Goal: Task Accomplishment & Management: Complete application form

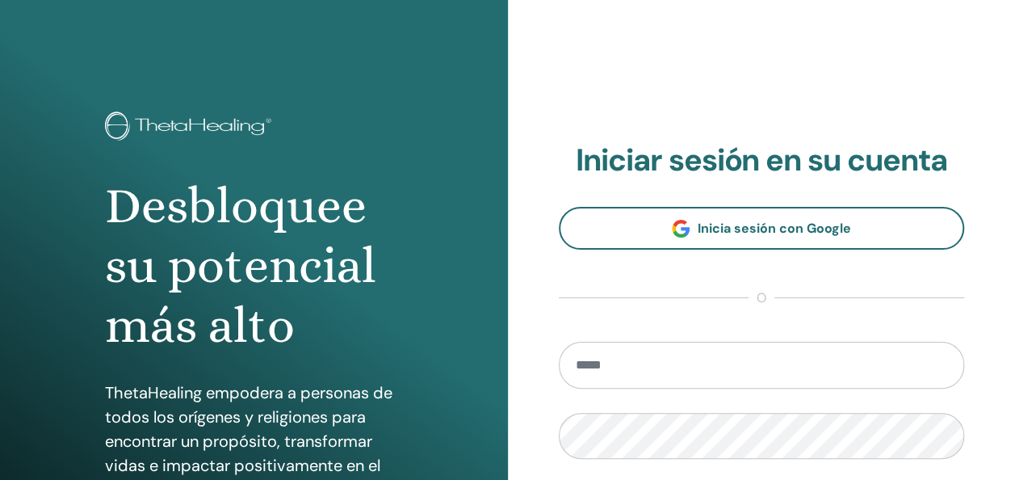
scroll to position [296, 0]
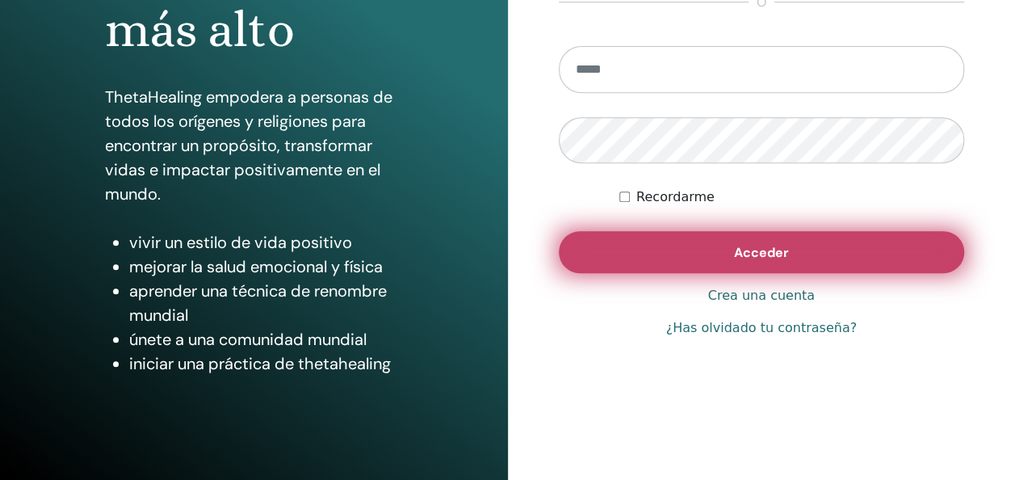
type input "**********"
click at [709, 252] on button "Acceder" at bounding box center [762, 252] width 406 height 42
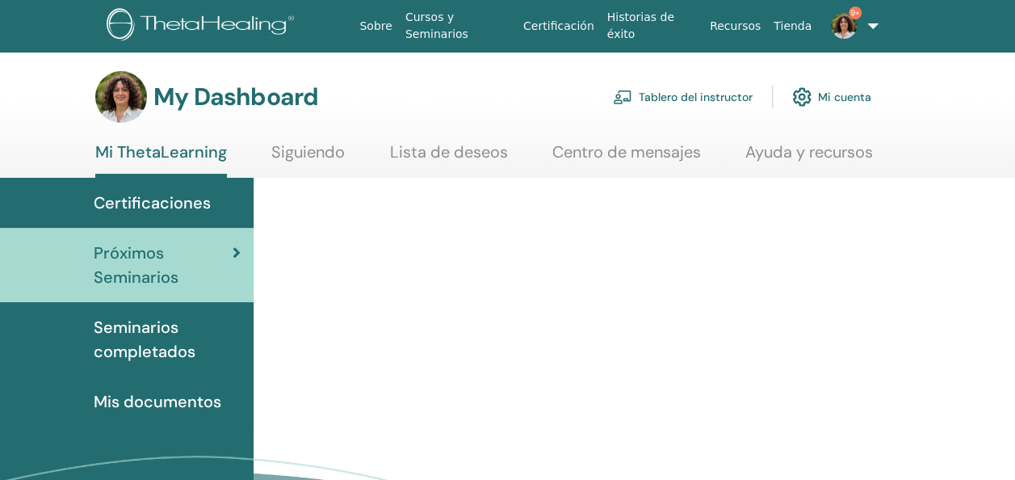
click at [688, 98] on link "Tablero del instructor" at bounding box center [683, 97] width 140 height 36
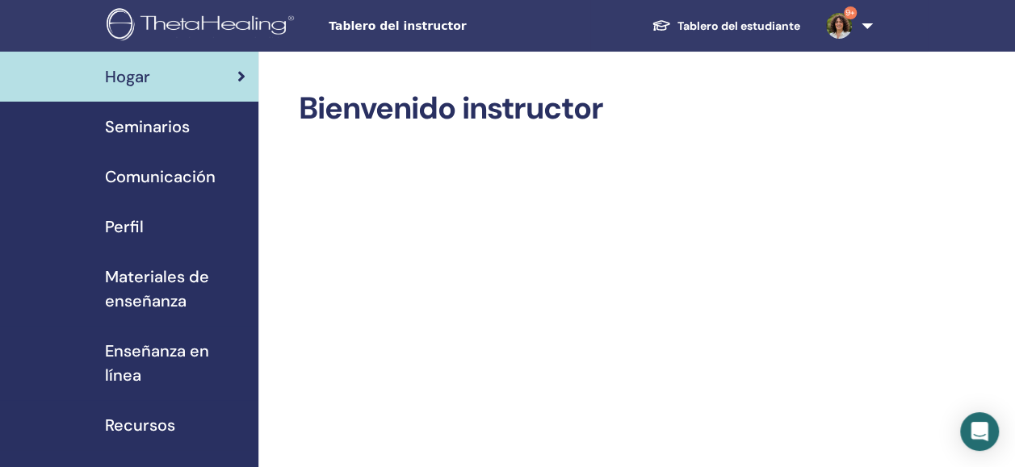
click at [165, 125] on span "Seminarios" at bounding box center [147, 127] width 85 height 24
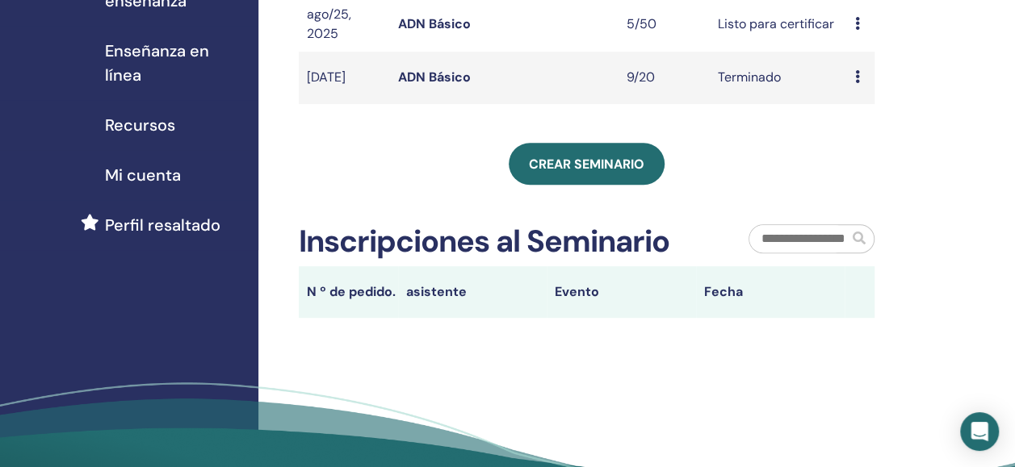
scroll to position [304, 0]
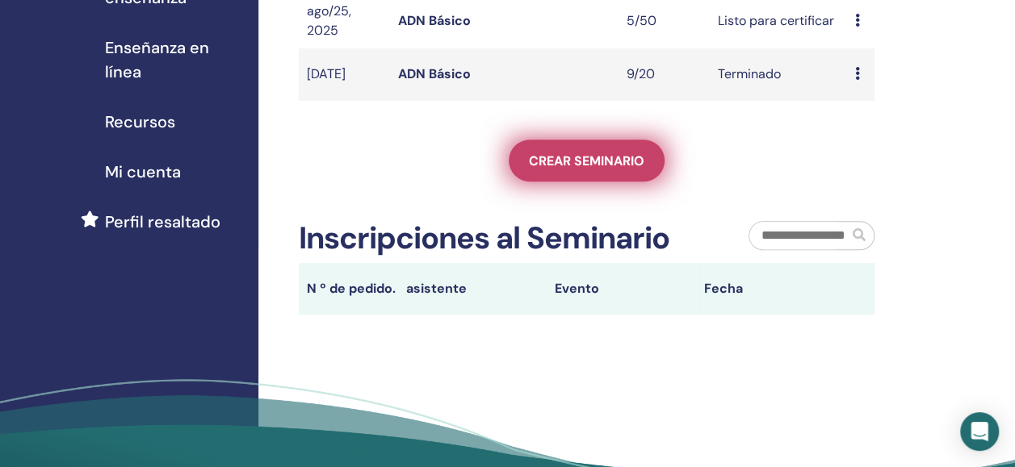
click at [589, 182] on link "Crear seminario" at bounding box center [587, 161] width 156 height 42
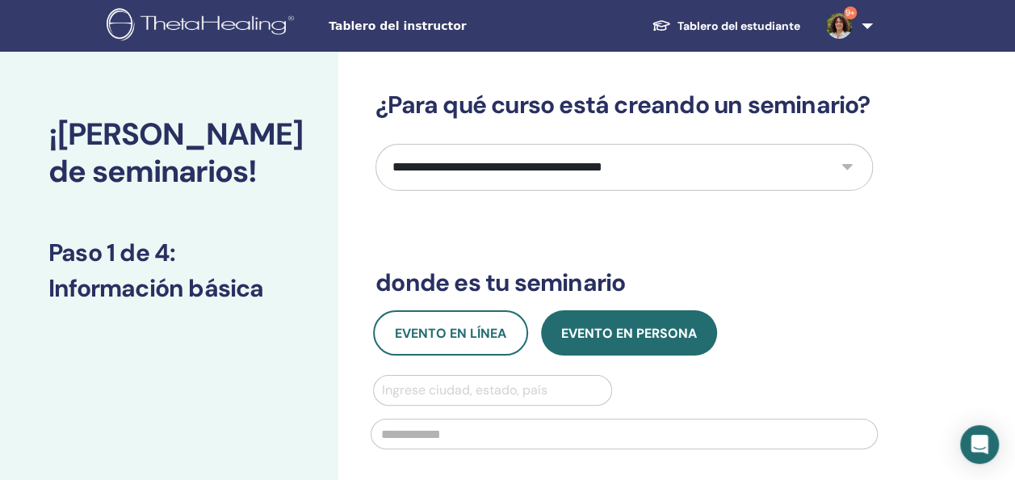
click at [558, 173] on select "**********" at bounding box center [623, 167] width 497 height 47
select select "*"
click at [375, 144] on select "**********" at bounding box center [623, 167] width 497 height 47
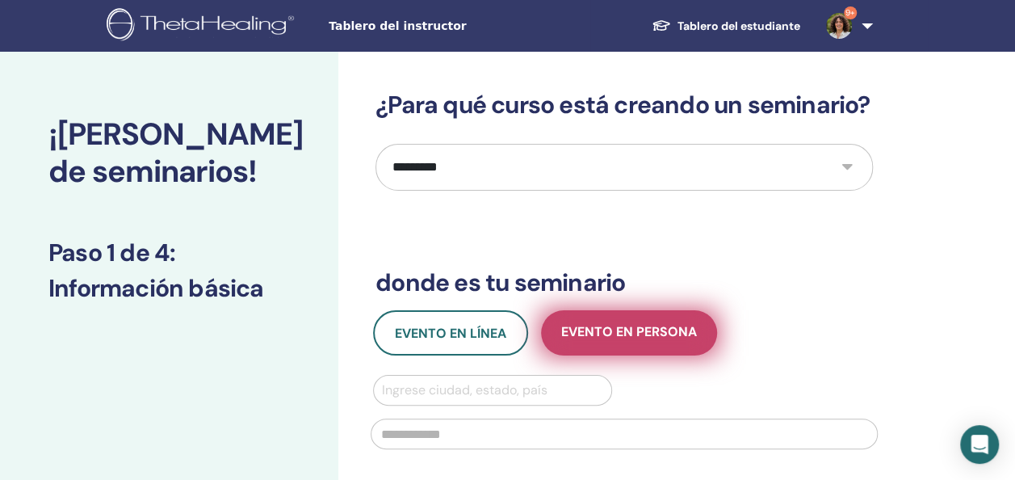
click at [589, 335] on span "Evento en persona" at bounding box center [629, 333] width 136 height 20
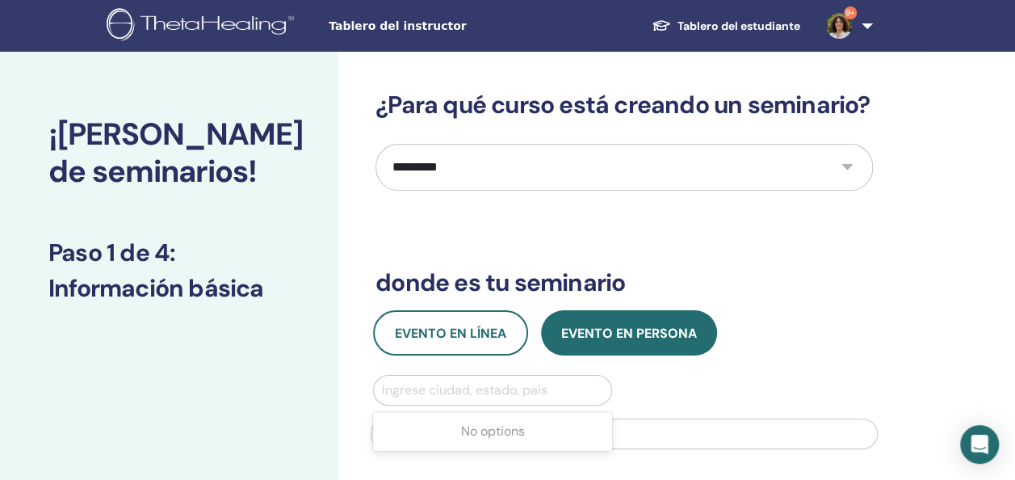
click at [455, 381] on div at bounding box center [492, 390] width 221 height 23
click at [430, 389] on div at bounding box center [492, 390] width 221 height 23
type input "*"
type input "*********"
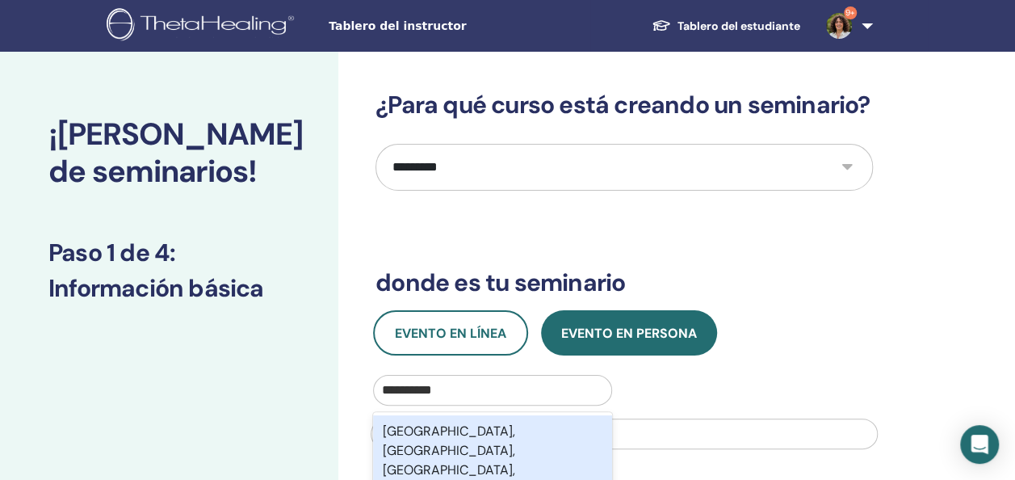
click at [474, 446] on div "Ciudad de México, Cuauhtémoc, Ciudad de México, MEX" at bounding box center [492, 460] width 239 height 90
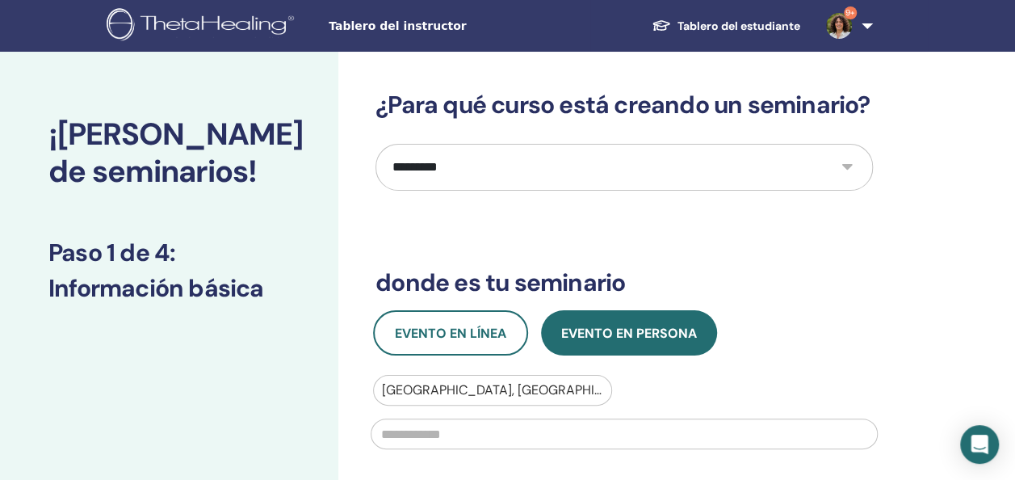
click at [439, 438] on input "text" at bounding box center [624, 433] width 507 height 31
click at [608, 431] on input "**********" at bounding box center [624, 433] width 507 height 31
click at [755, 429] on input "**********" at bounding box center [624, 433] width 507 height 31
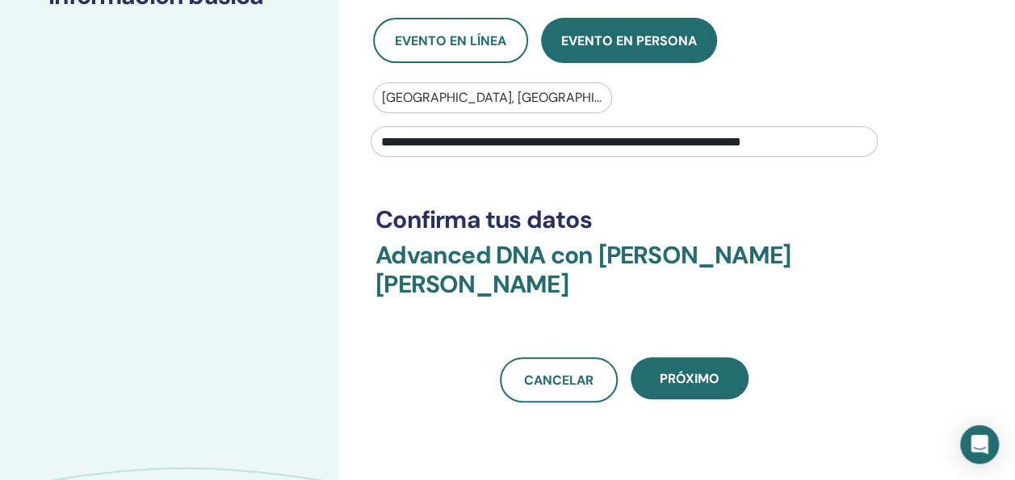
scroll to position [293, 0]
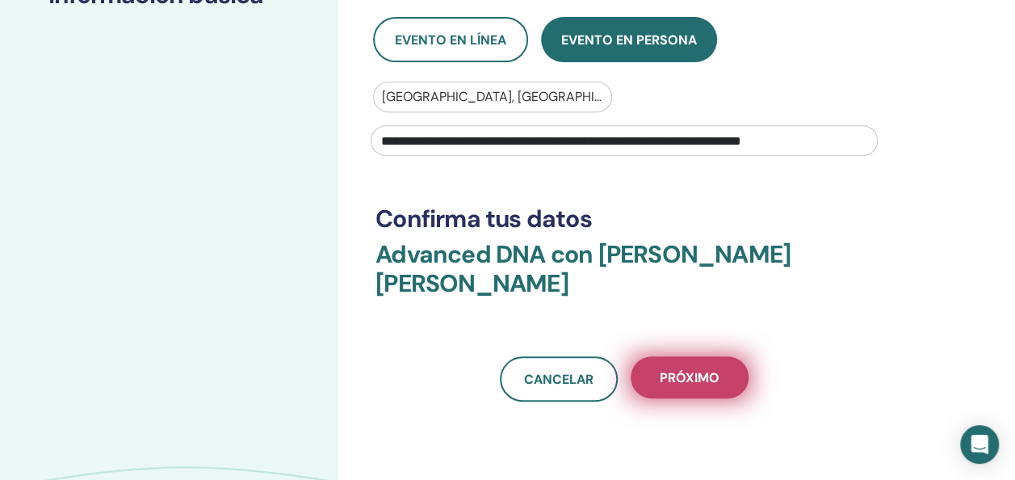
type input "**********"
click at [711, 376] on span "próximo" at bounding box center [690, 377] width 60 height 17
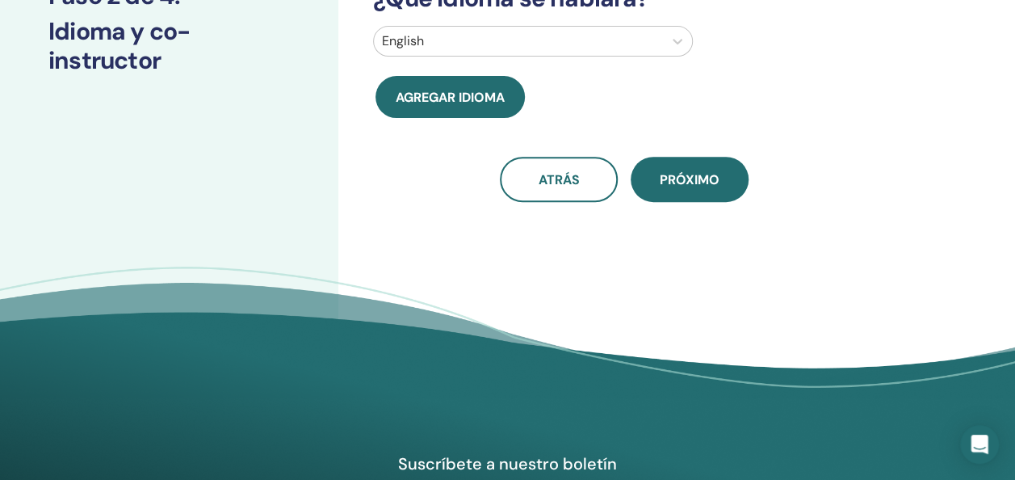
scroll to position [47, 0]
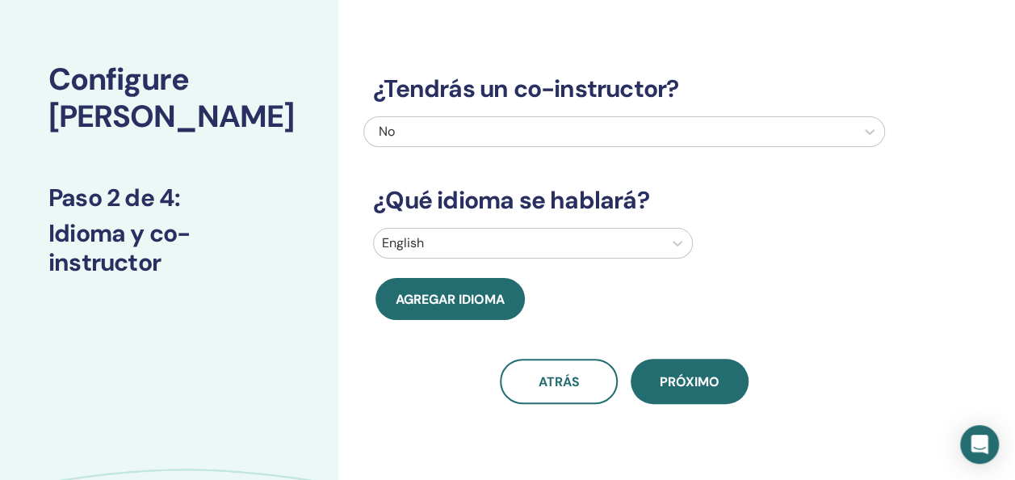
click at [468, 245] on div at bounding box center [518, 243] width 273 height 23
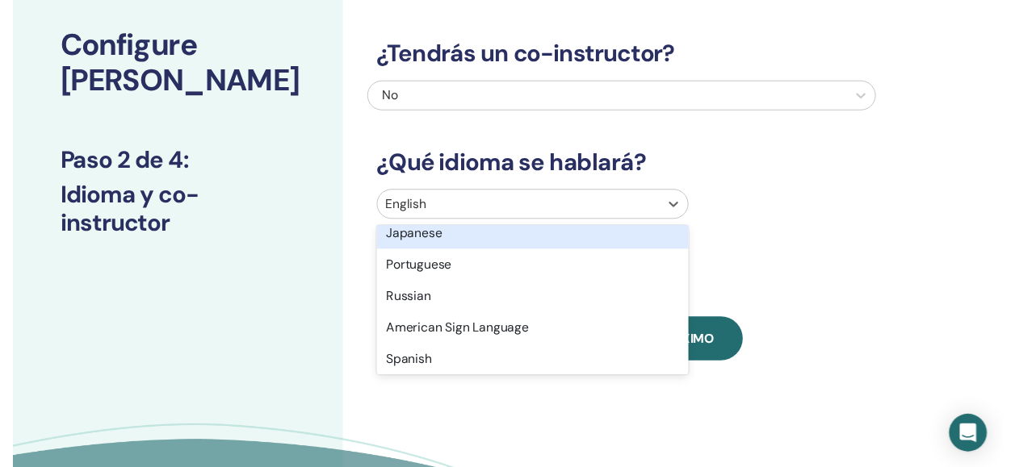
scroll to position [136, 0]
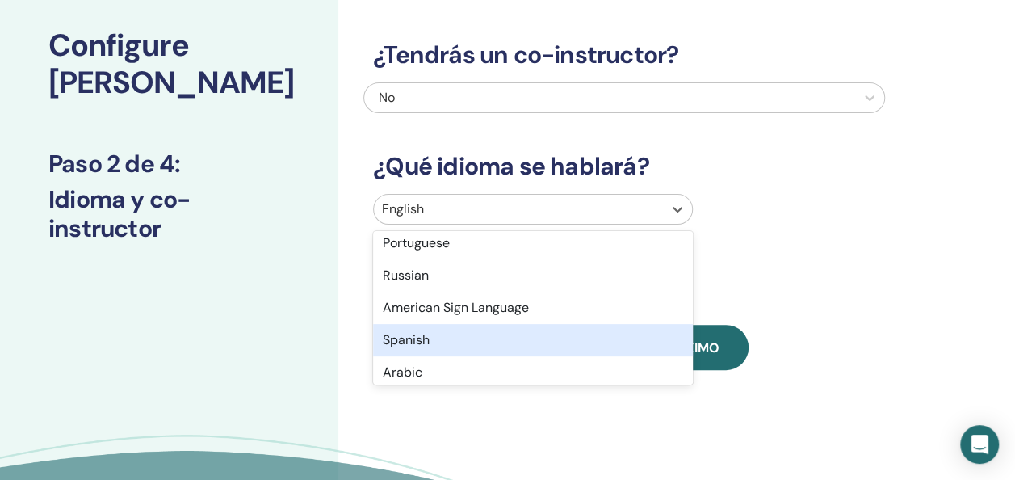
click at [434, 339] on div "Spanish" at bounding box center [533, 340] width 320 height 32
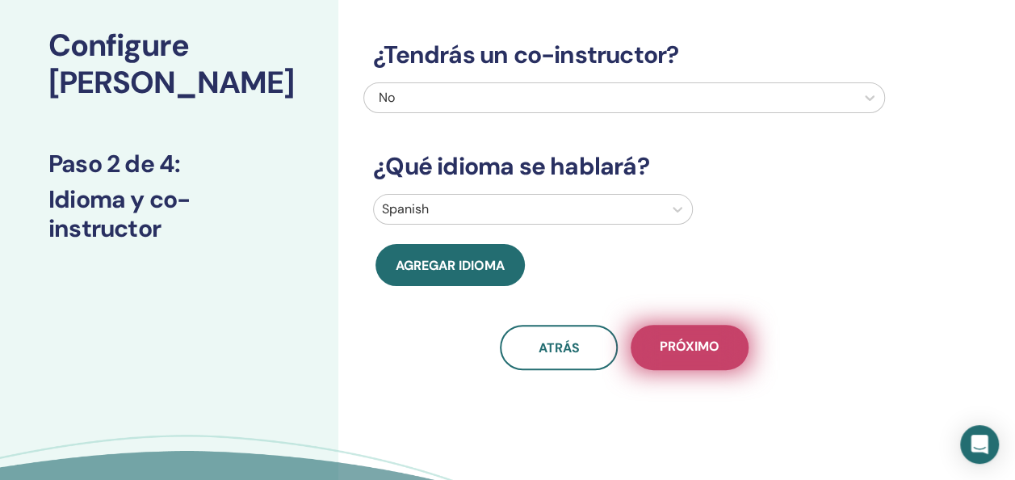
click at [689, 345] on span "próximo" at bounding box center [690, 347] width 60 height 20
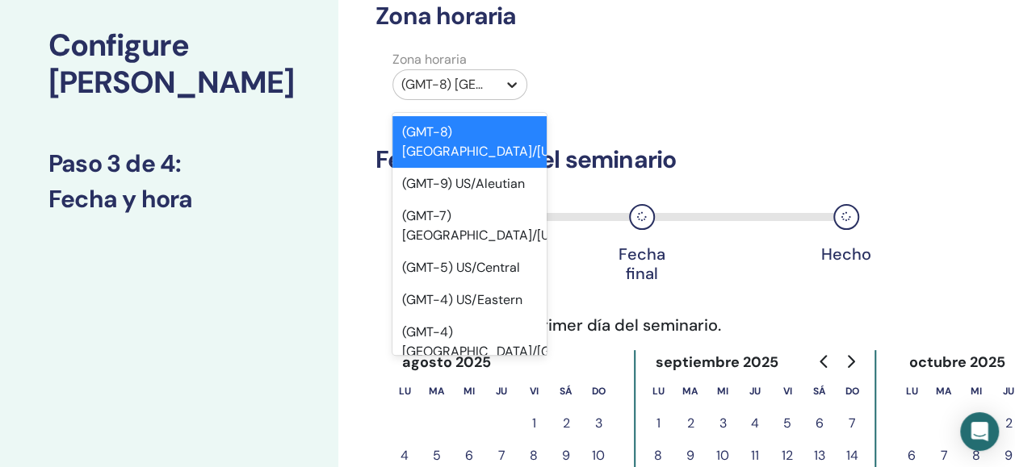
click at [504, 82] on icon at bounding box center [512, 85] width 16 height 16
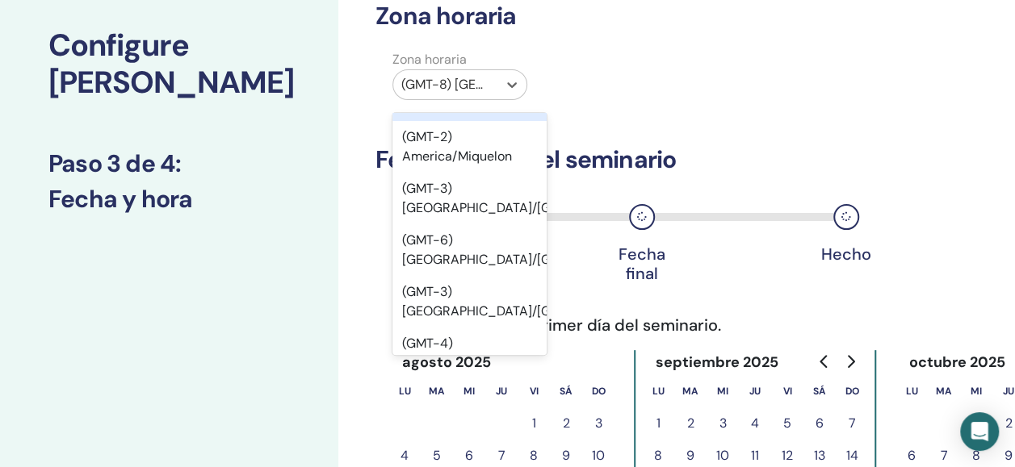
scroll to position [10240, 0]
click at [472, 120] on div "(GMT-6) America/Mexico City" at bounding box center [469, 95] width 154 height 52
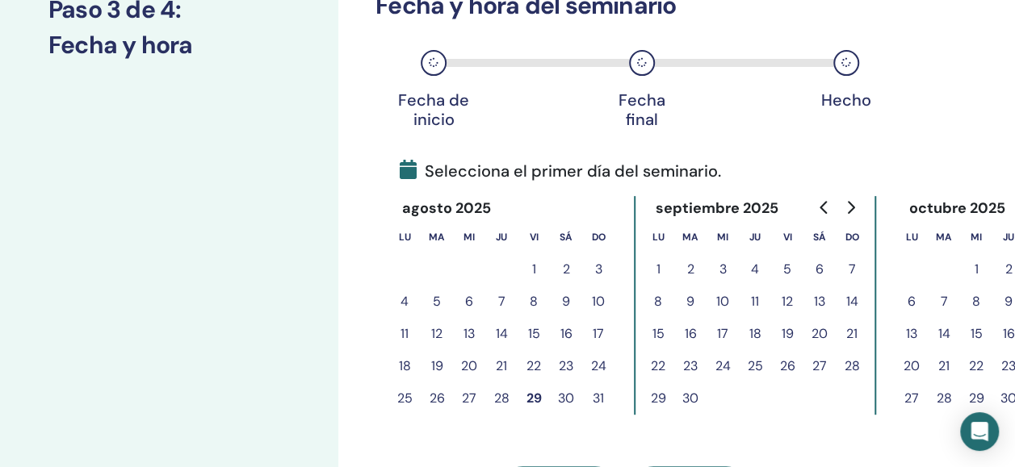
scroll to position [245, 0]
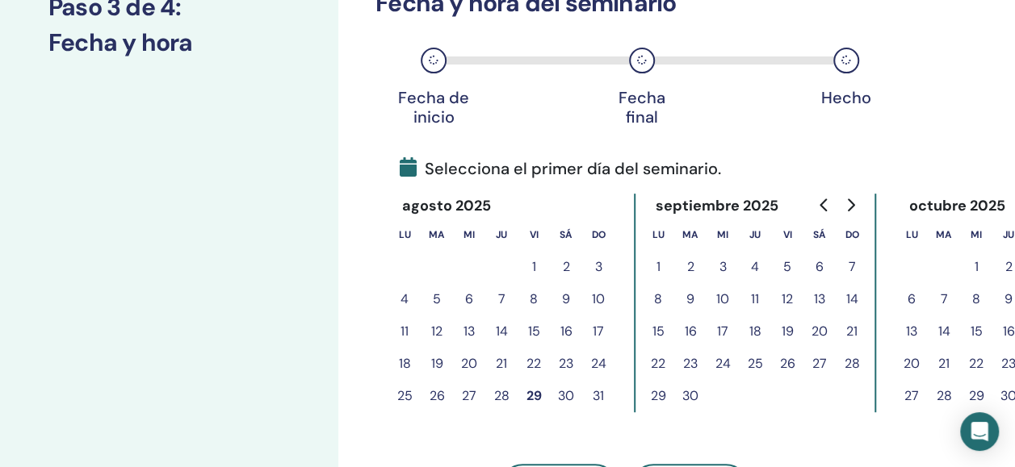
click at [534, 396] on button "29" at bounding box center [534, 396] width 32 height 32
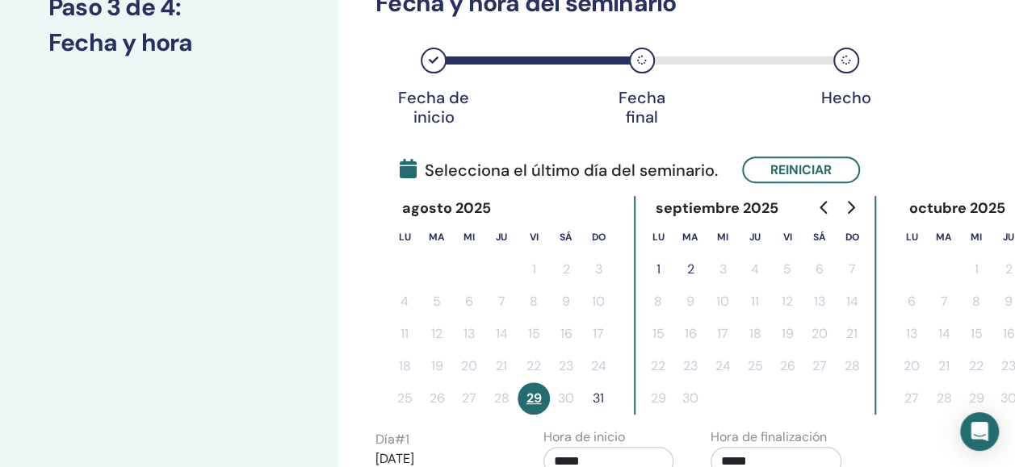
click at [597, 400] on button "31" at bounding box center [598, 399] width 32 height 32
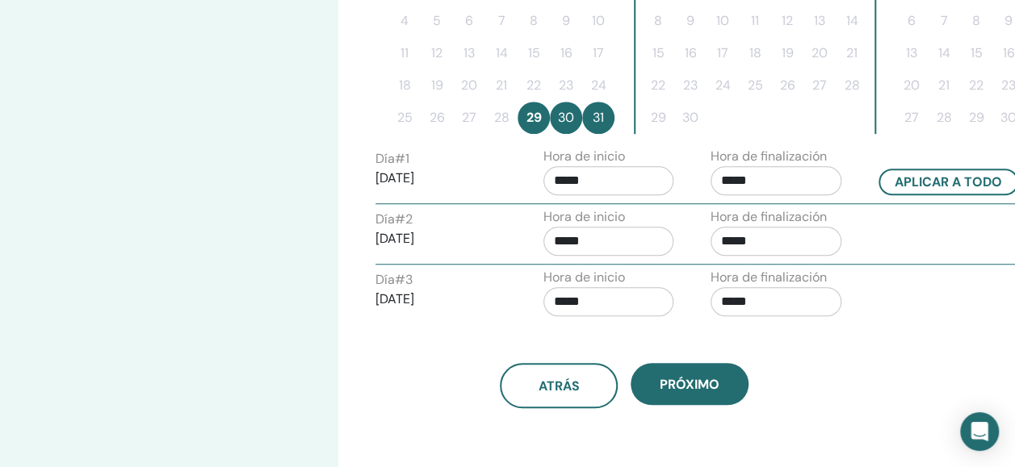
scroll to position [554, 0]
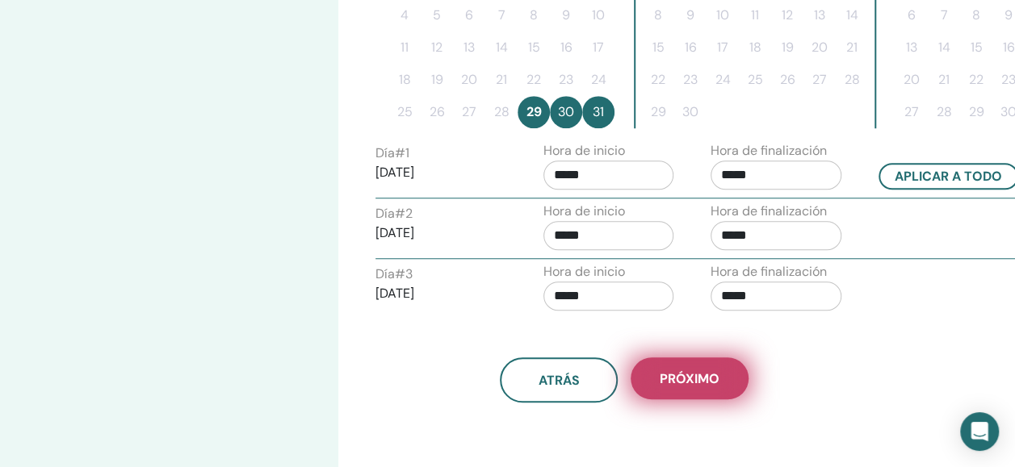
click at [698, 378] on span "próximo" at bounding box center [690, 379] width 60 height 17
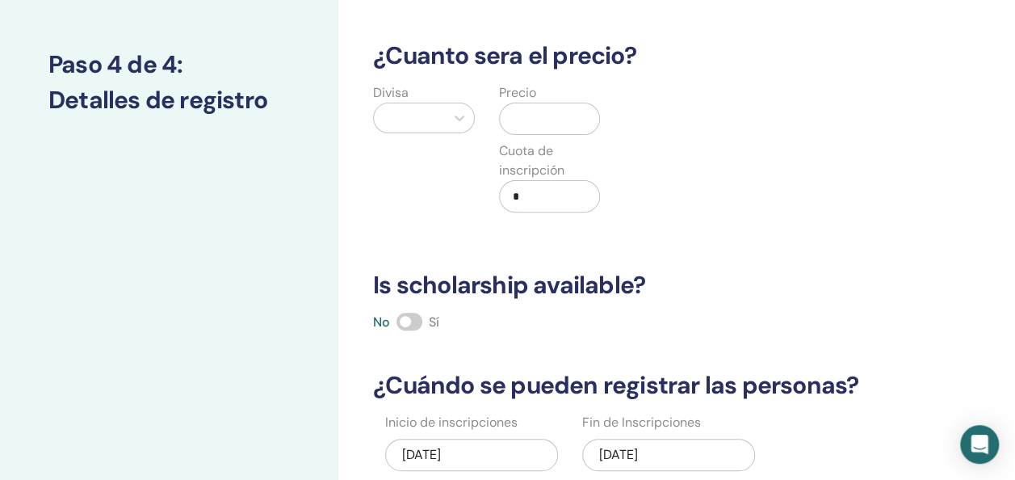
scroll to position [0, 0]
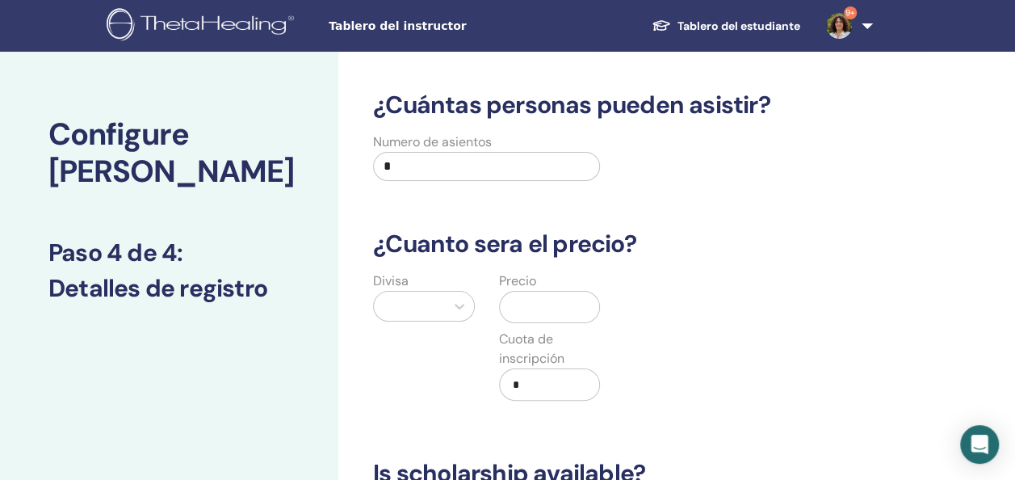
click at [418, 157] on input "*" at bounding box center [486, 166] width 227 height 29
type input "**"
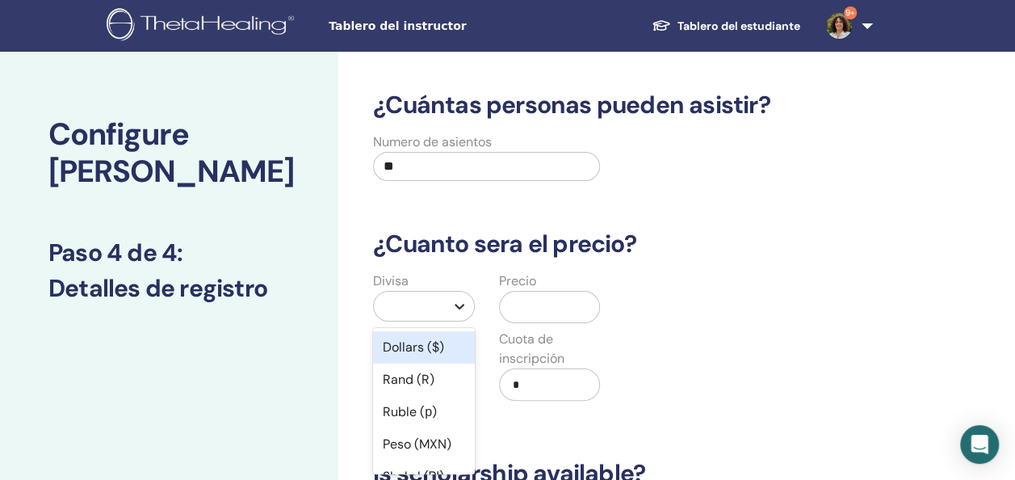
click at [457, 304] on icon at bounding box center [459, 306] width 16 height 16
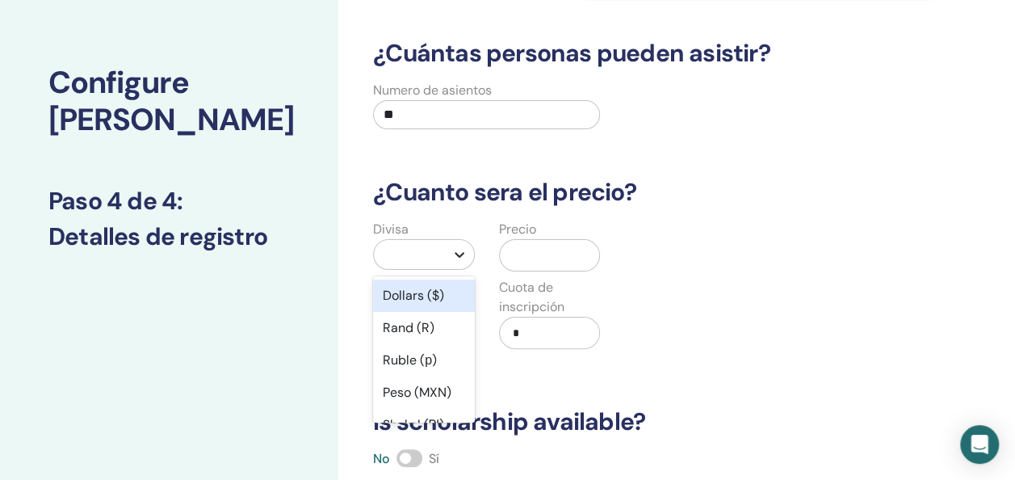
scroll to position [96, 0]
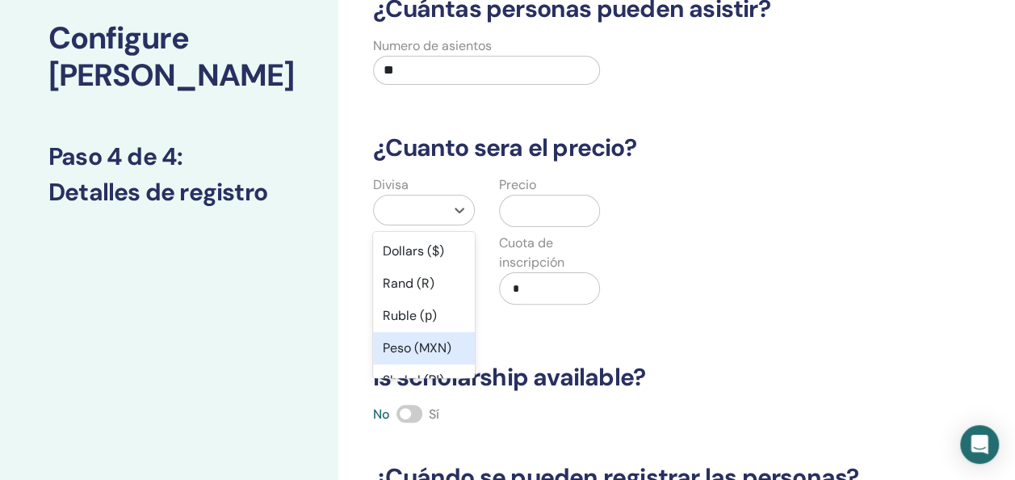
click at [428, 342] on div "Peso (MXN)" at bounding box center [424, 348] width 102 height 32
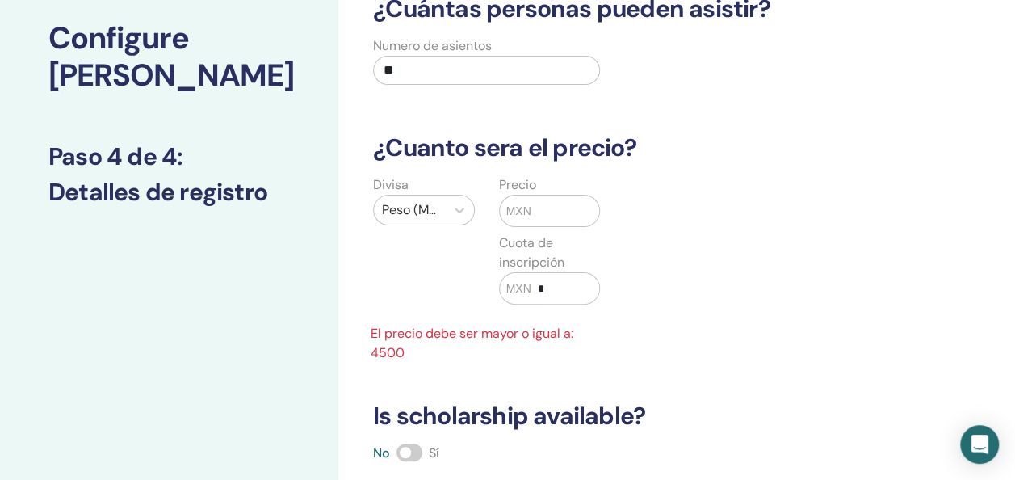
click at [526, 203] on span "MXN" at bounding box center [518, 211] width 25 height 17
click at [537, 215] on input "text" at bounding box center [565, 210] width 68 height 31
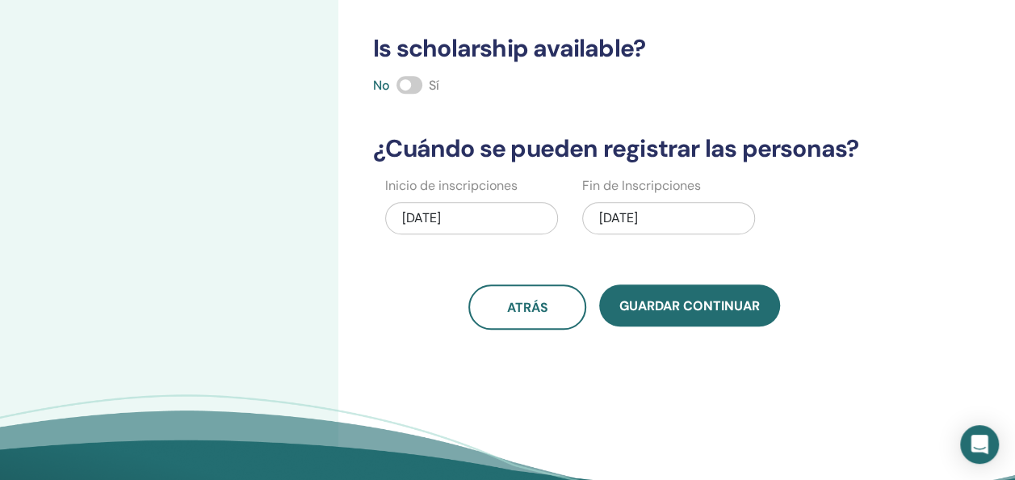
scroll to position [425, 0]
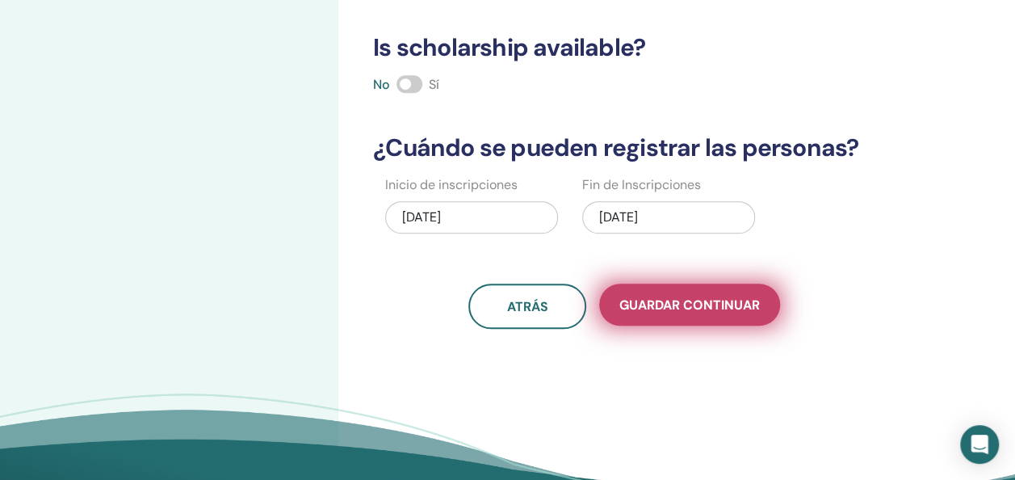
type input "****"
click at [680, 296] on span "Guardar Continuar" at bounding box center [689, 304] width 140 height 17
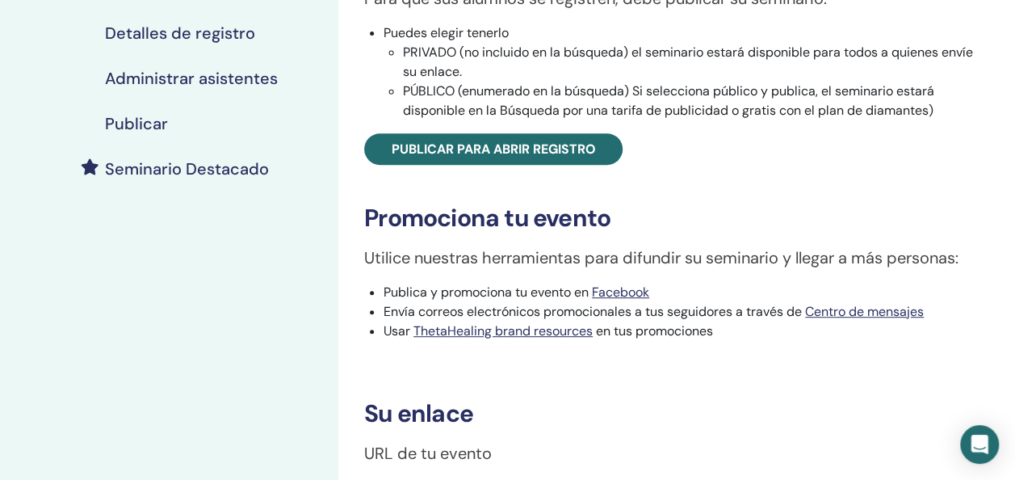
scroll to position [318, 0]
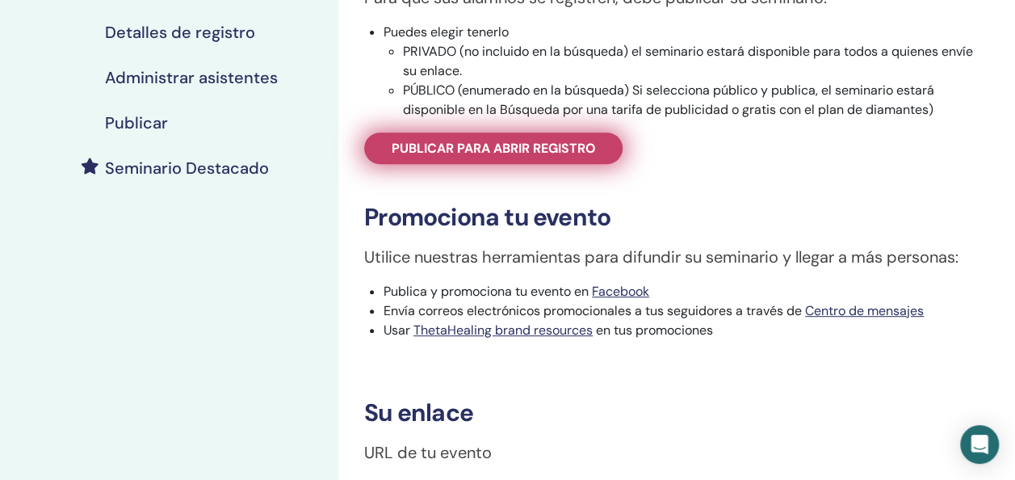
click at [522, 145] on span "Publicar para abrir registro" at bounding box center [494, 148] width 204 height 17
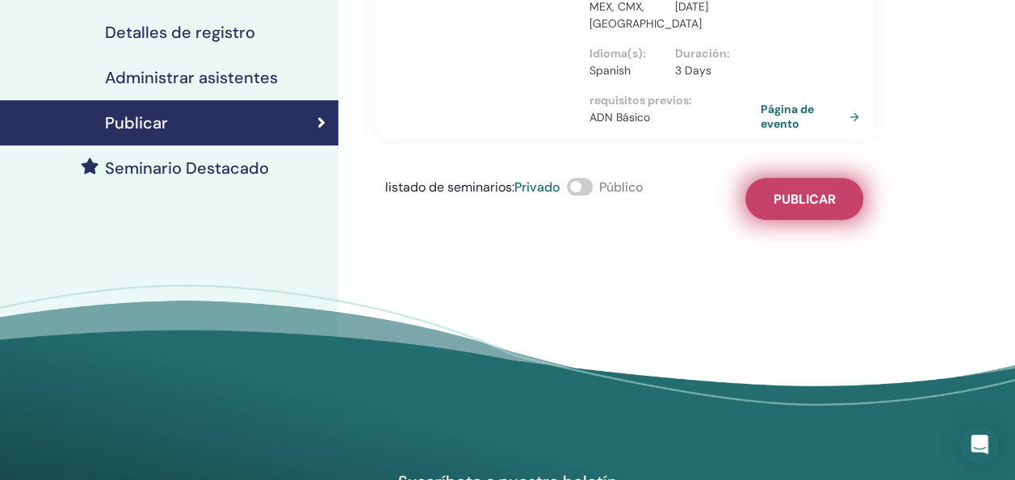
click at [817, 203] on button "Publicar" at bounding box center [804, 199] width 118 height 42
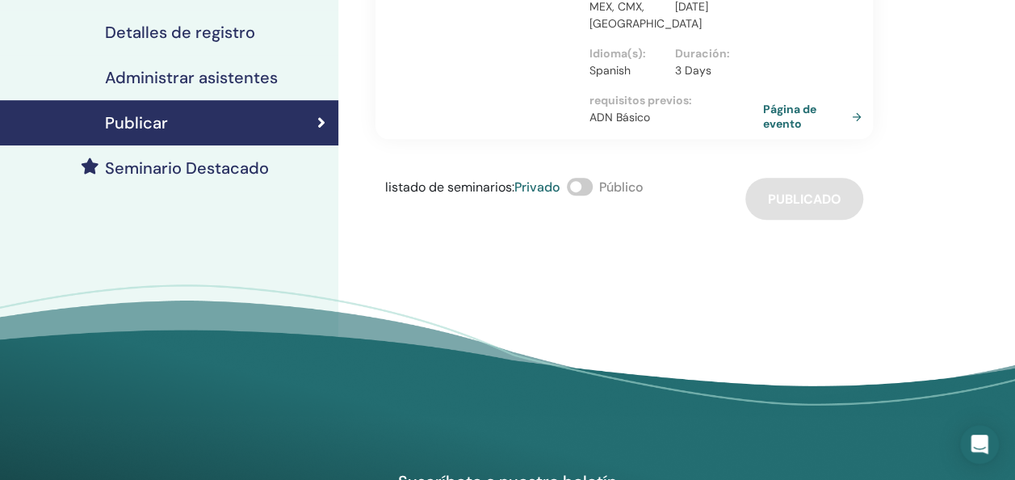
click at [790, 128] on link "Página de evento" at bounding box center [815, 116] width 105 height 29
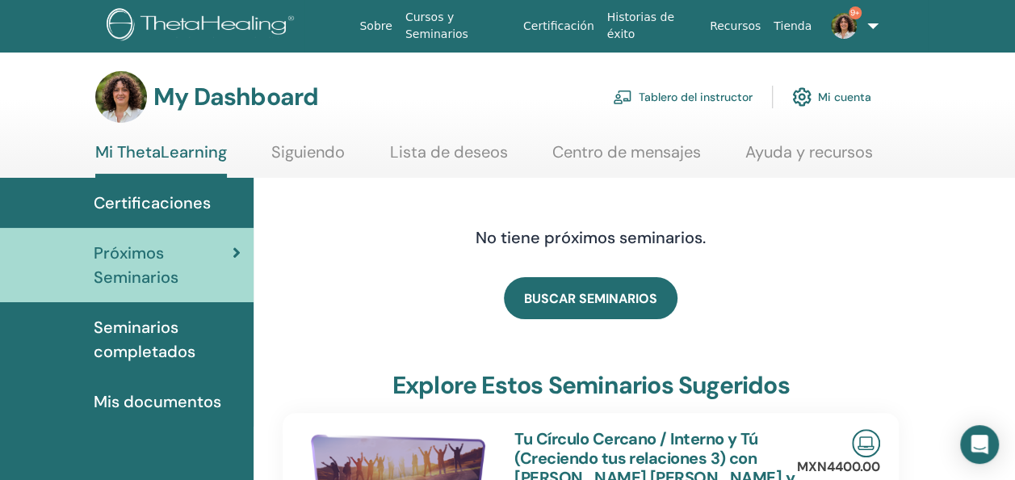
click at [694, 93] on link "Tablero del instructor" at bounding box center [683, 97] width 140 height 36
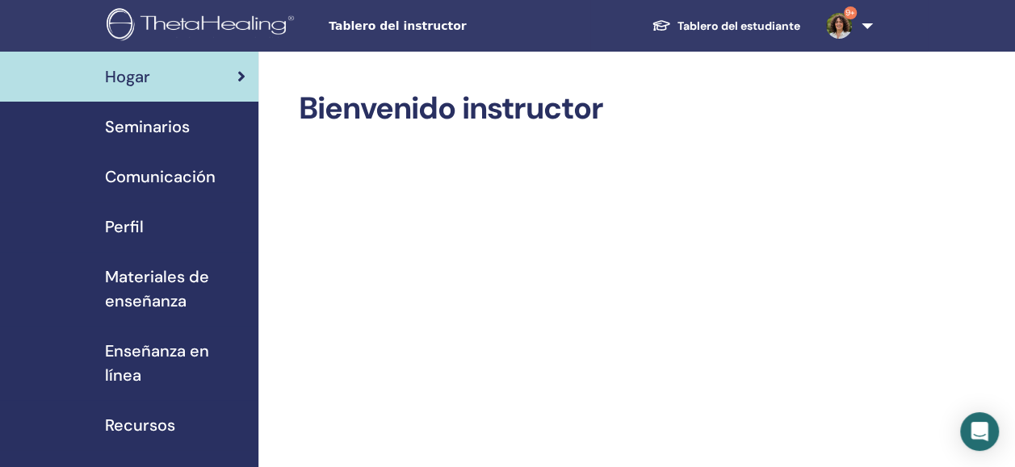
click at [163, 276] on span "Materiales de enseñanza" at bounding box center [175, 289] width 140 height 48
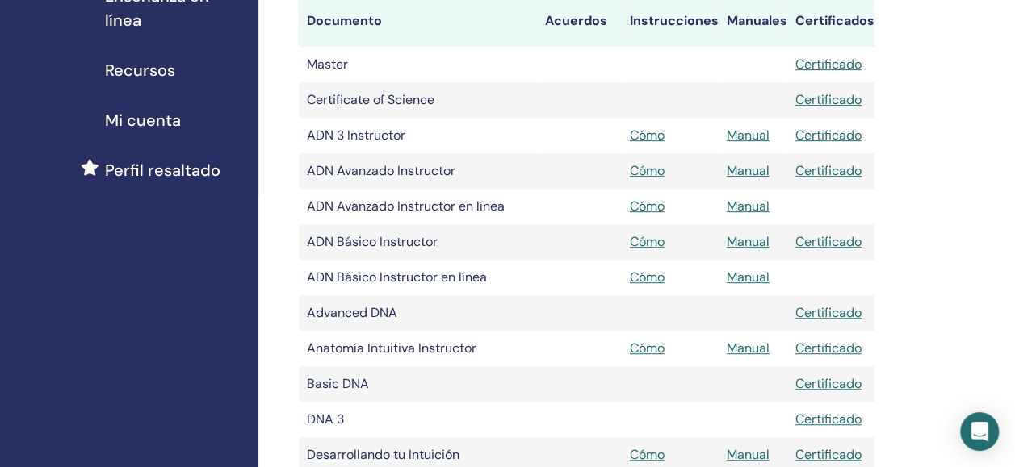
scroll to position [356, 0]
click at [749, 170] on link "Manual" at bounding box center [748, 169] width 43 height 17
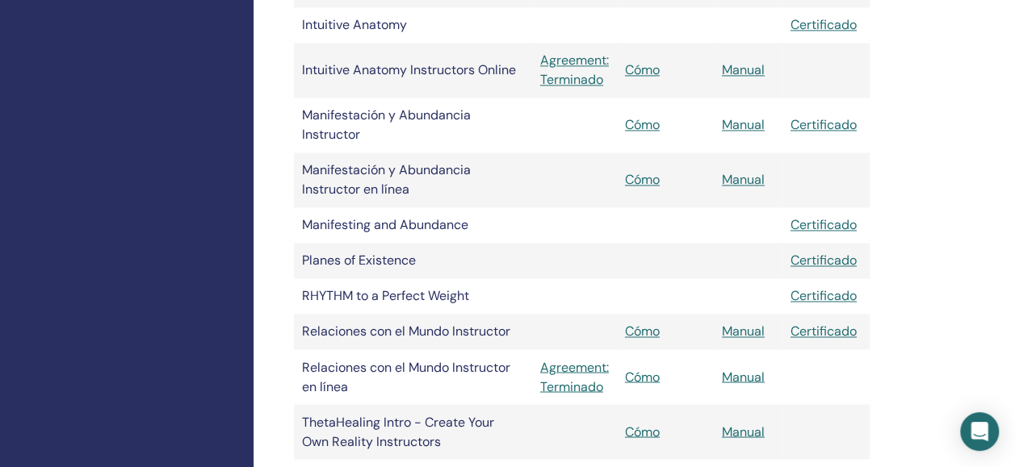
scroll to position [1168, 5]
